Goal: Find contact information: Find contact information

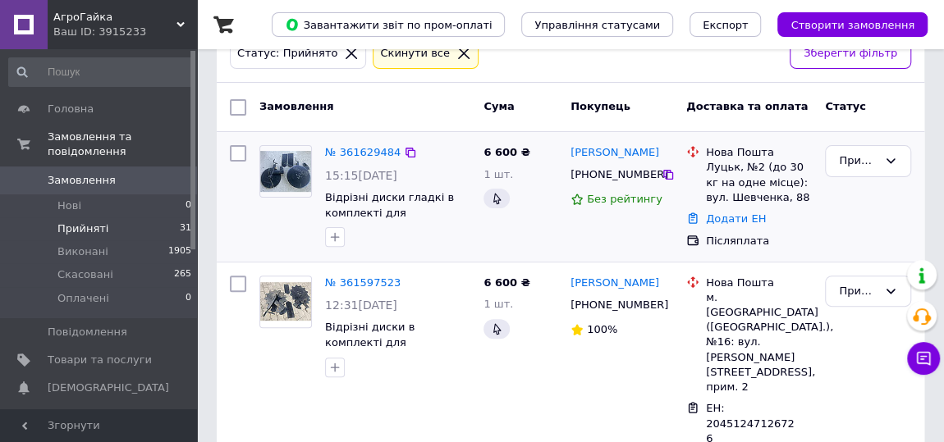
scroll to position [199, 0]
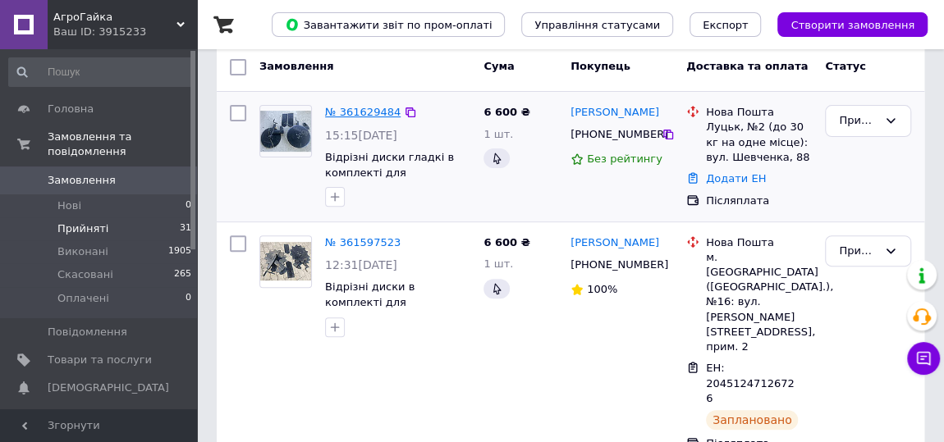
click at [352, 112] on link "№ 361629484" at bounding box center [362, 112] width 75 height 12
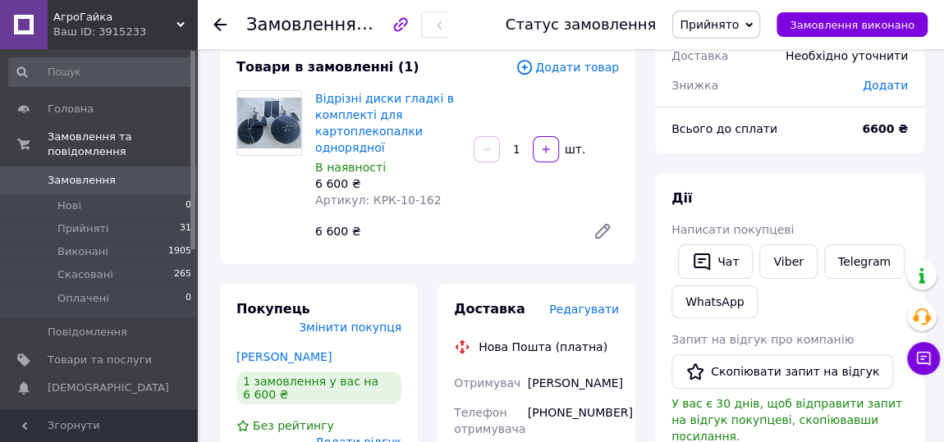
scroll to position [298, 0]
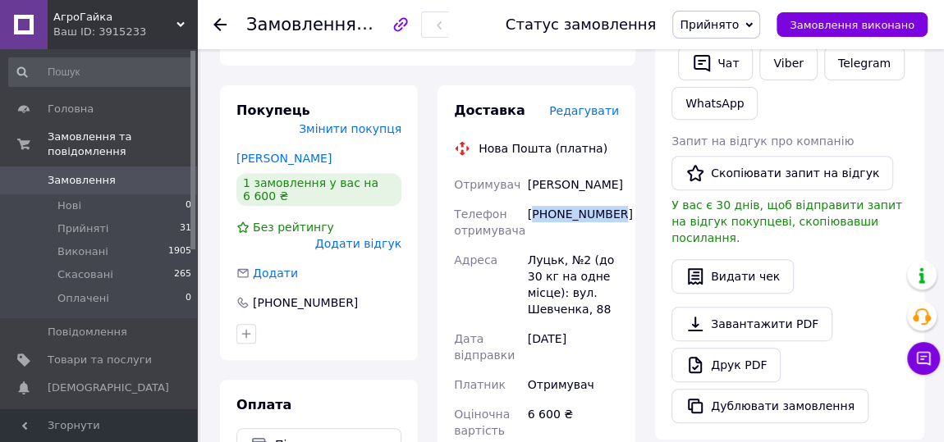
drag, startPoint x: 584, startPoint y: 217, endPoint x: 531, endPoint y: 215, distance: 53.4
click at [531, 215] on div "[PHONE_NUMBER]" at bounding box center [573, 222] width 98 height 46
copy div "380987092156"
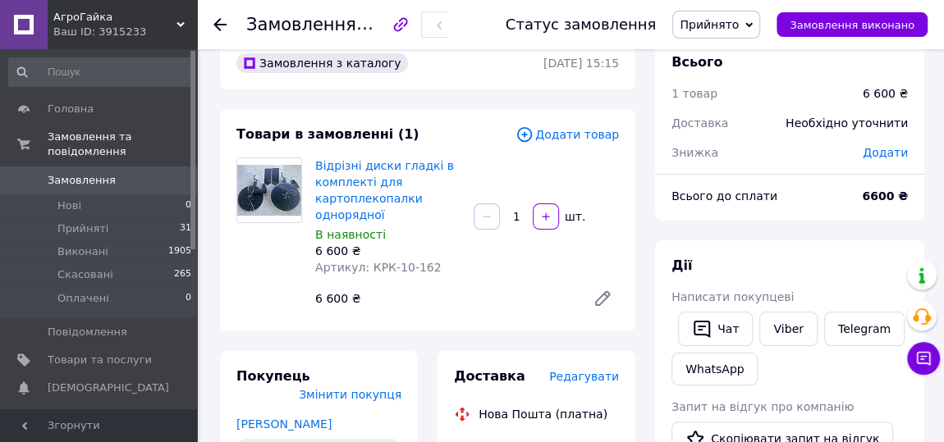
scroll to position [99, 0]
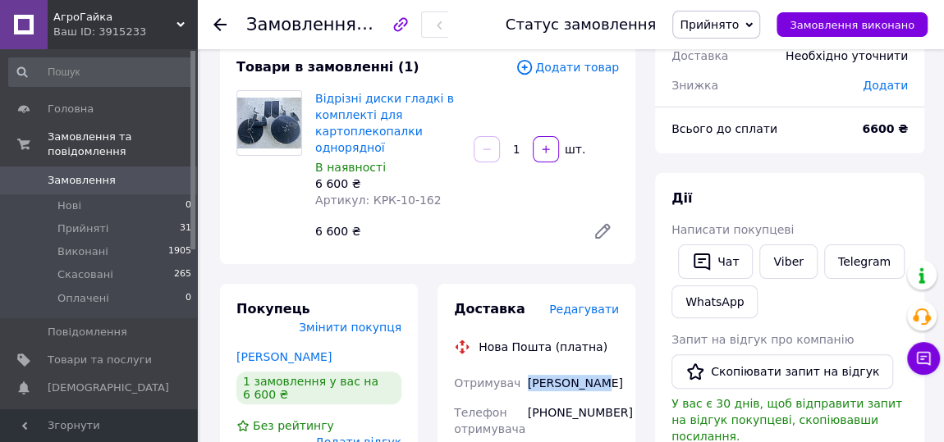
drag, startPoint x: 597, startPoint y: 391, endPoint x: 532, endPoint y: 383, distance: 65.2
click at [532, 383] on div "[PERSON_NAME]" at bounding box center [573, 383] width 98 height 30
copy div "[PERSON_NAME]"
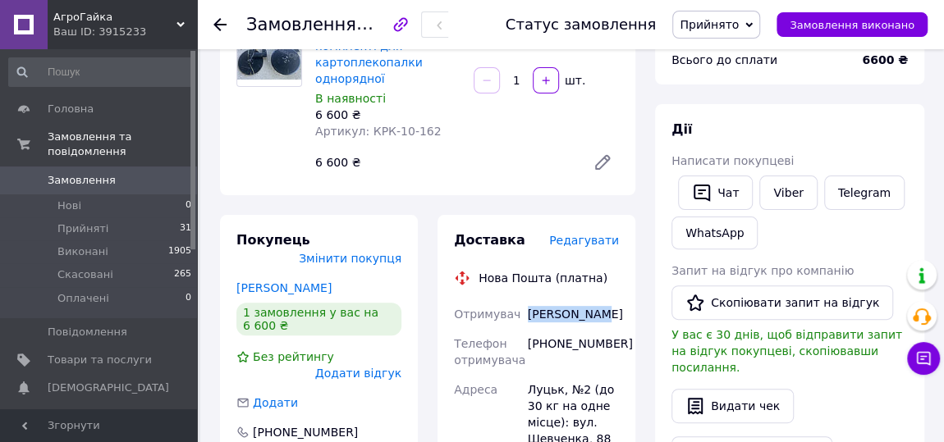
scroll to position [199, 0]
